Goal: Information Seeking & Learning: Learn about a topic

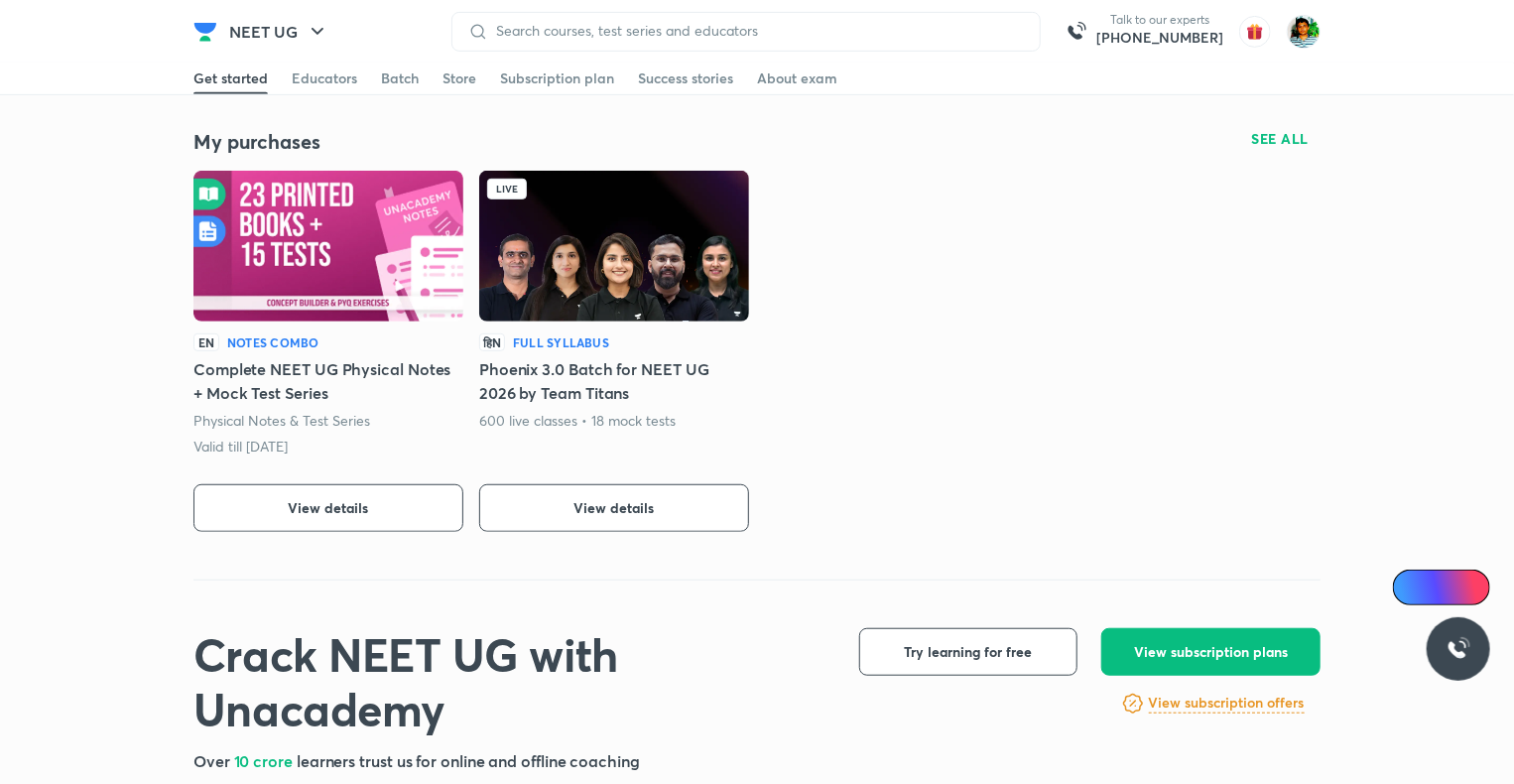
scroll to position [421, 0]
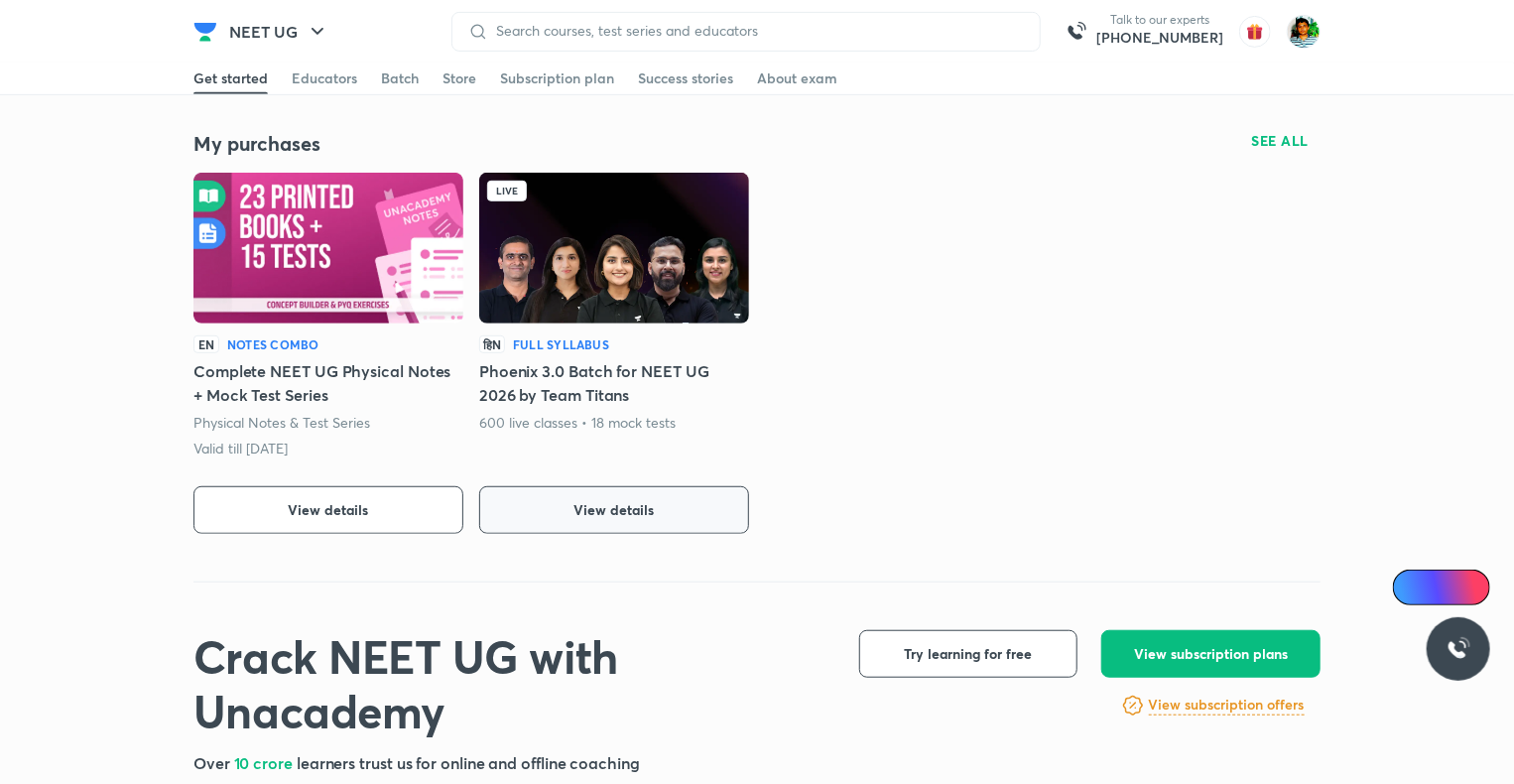
click at [645, 518] on span "View details" at bounding box center [614, 510] width 80 height 20
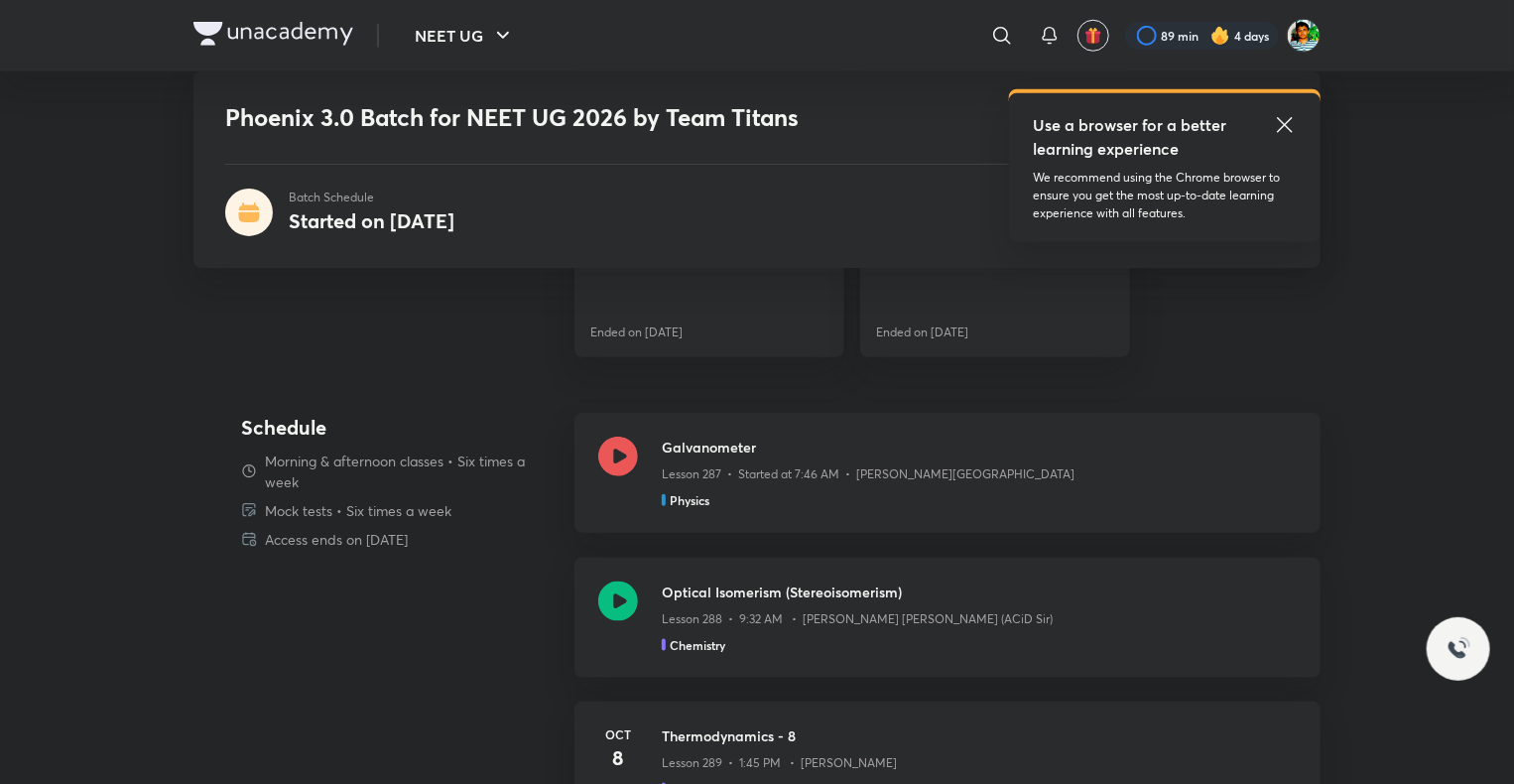
scroll to position [837, 0]
click at [620, 598] on icon at bounding box center [618, 603] width 40 height 40
click at [615, 605] on icon at bounding box center [618, 603] width 40 height 40
